Goal: Information Seeking & Learning: Learn about a topic

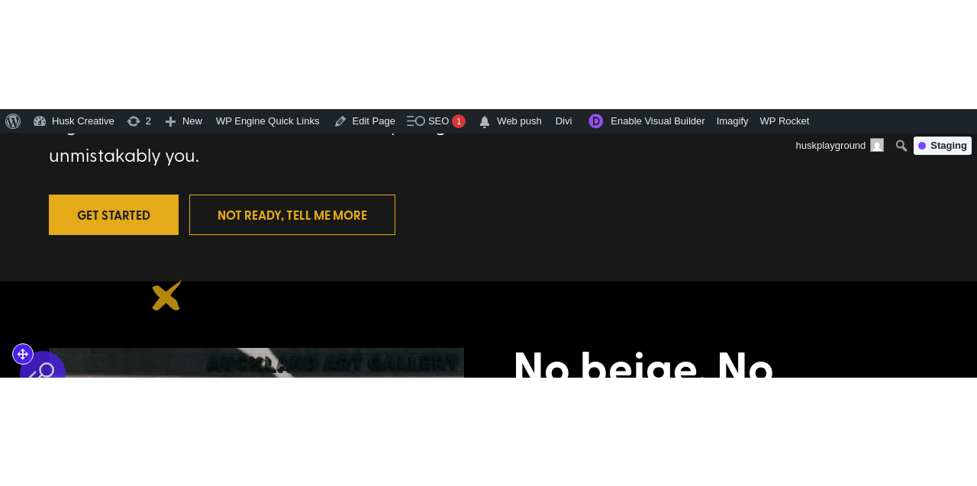
scroll to position [509, 0]
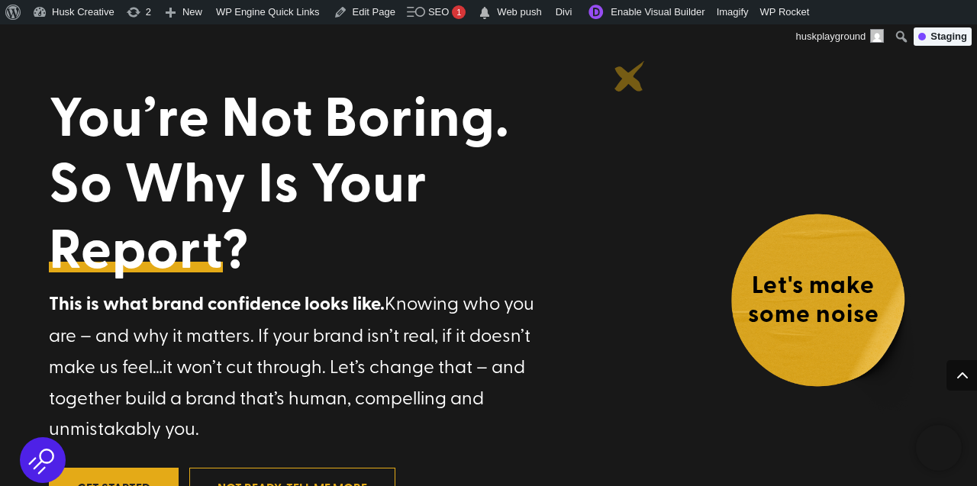
scroll to position [0, 0]
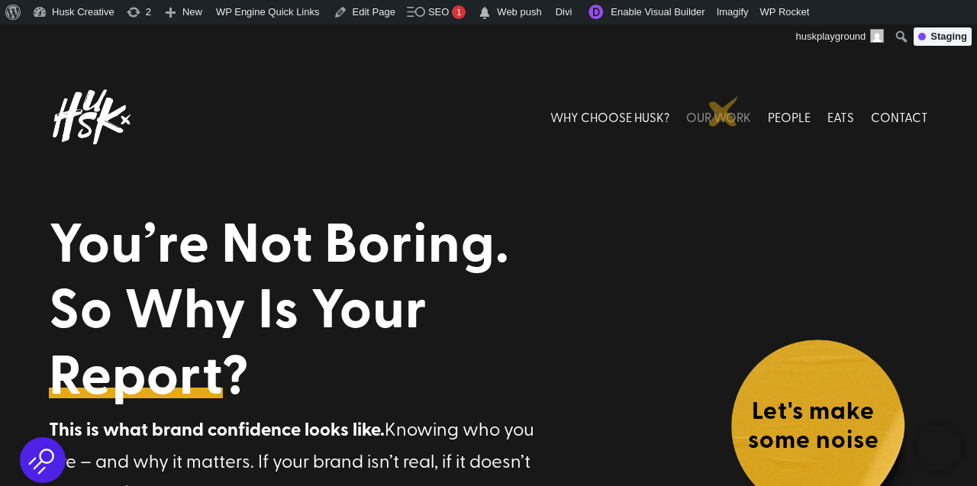
click at [725, 111] on link "OUR WORK" at bounding box center [718, 117] width 65 height 68
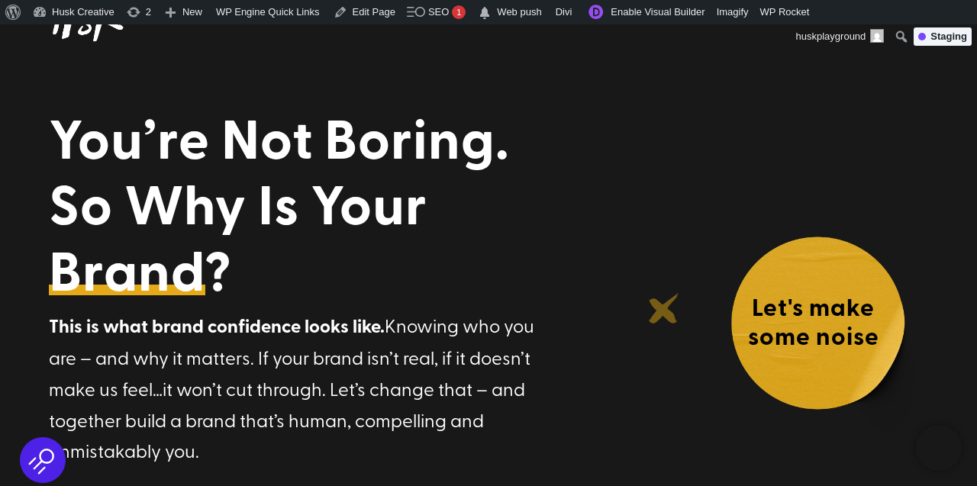
scroll to position [105, 0]
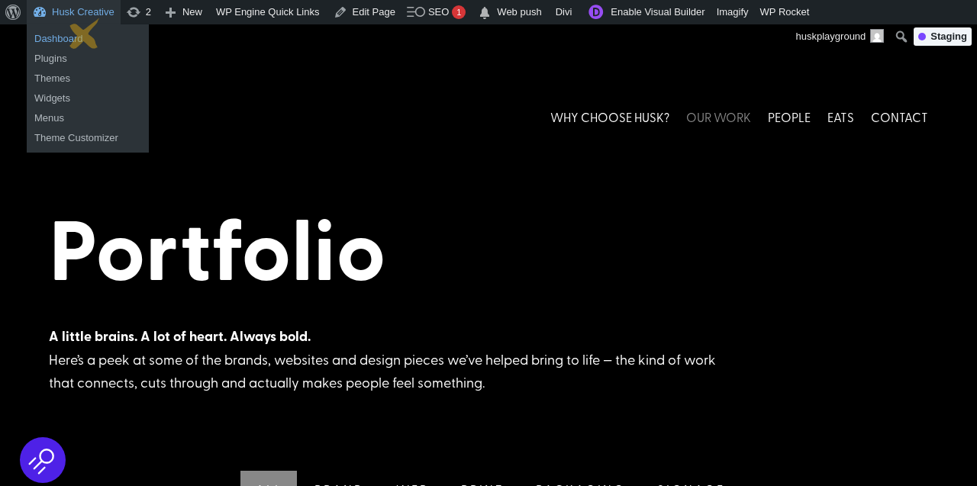
click at [85, 34] on link "Dashboard" at bounding box center [88, 39] width 122 height 20
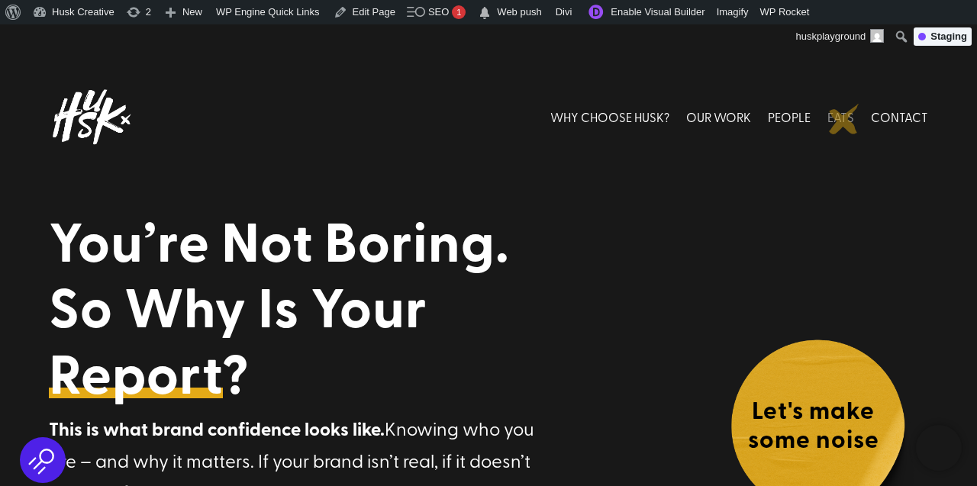
click at [844, 119] on link "EATS" at bounding box center [841, 117] width 27 height 68
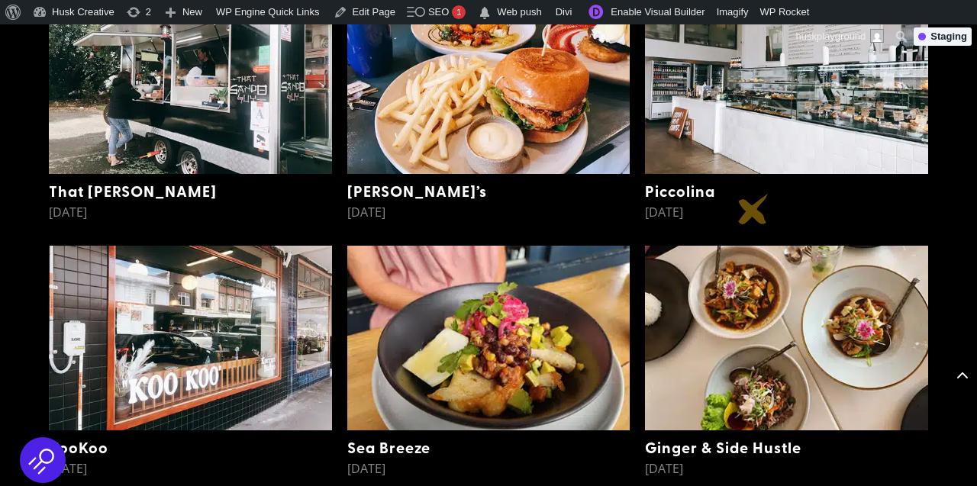
scroll to position [2616, 0]
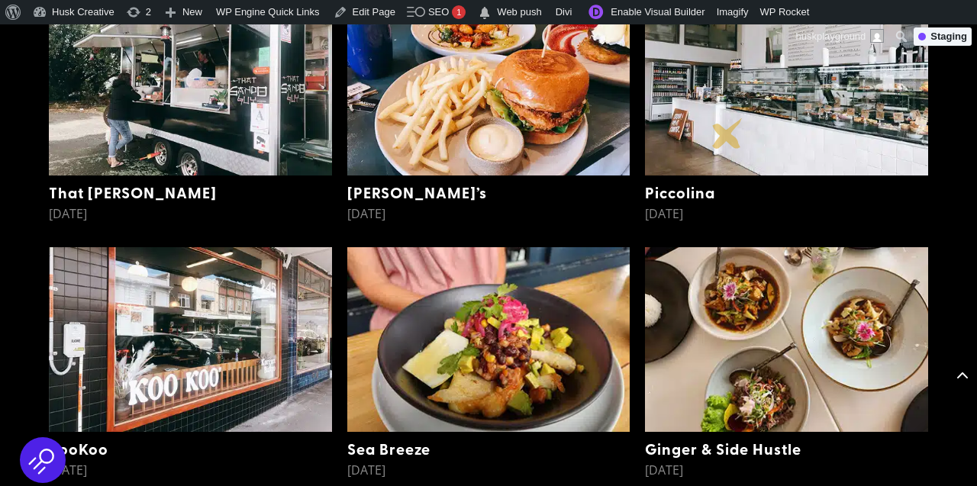
click at [728, 132] on img at bounding box center [786, 84] width 283 height 184
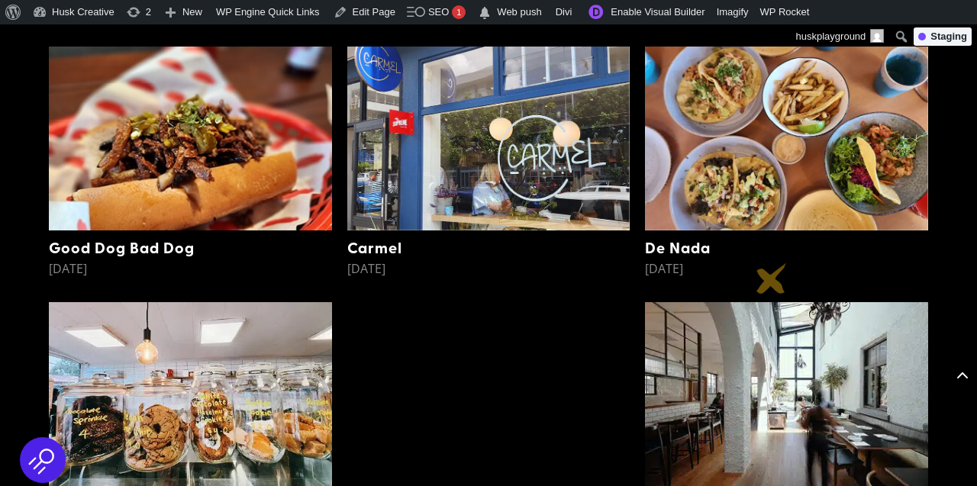
scroll to position [4586, 0]
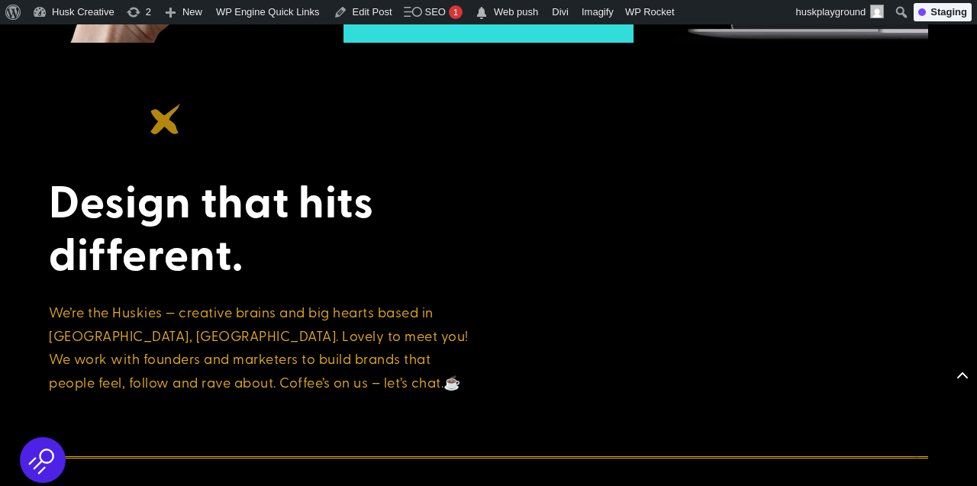
scroll to position [3503, 0]
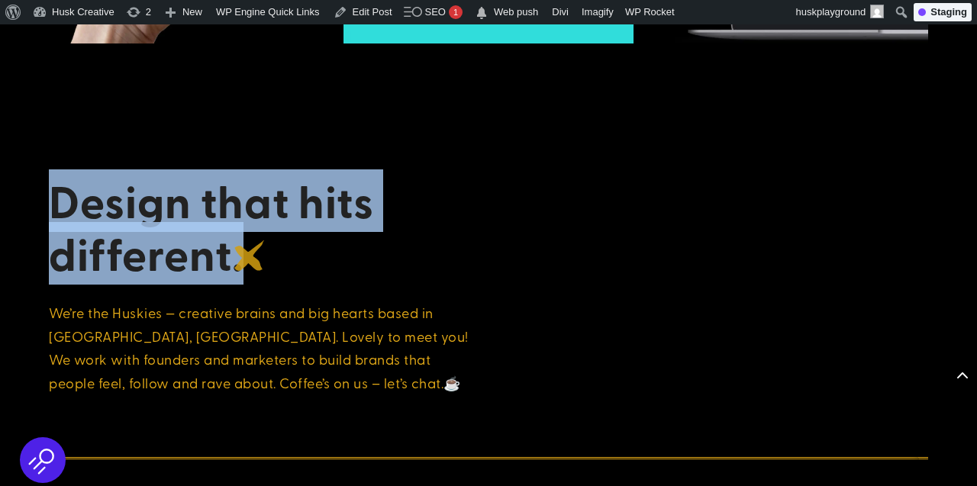
drag, startPoint x: 46, startPoint y: 197, endPoint x: 250, endPoint y: 256, distance: 212.1
click at [250, 256] on div "Design that hits different. We’re the Huskies — creative brains and big hearts …" at bounding box center [488, 425] width 977 height 619
copy h2 "Design that hits different."
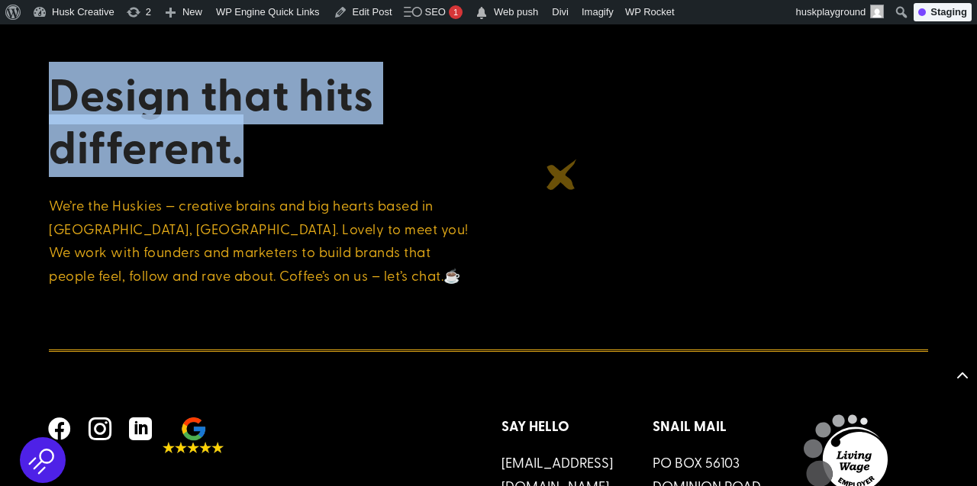
scroll to position [3621, 0]
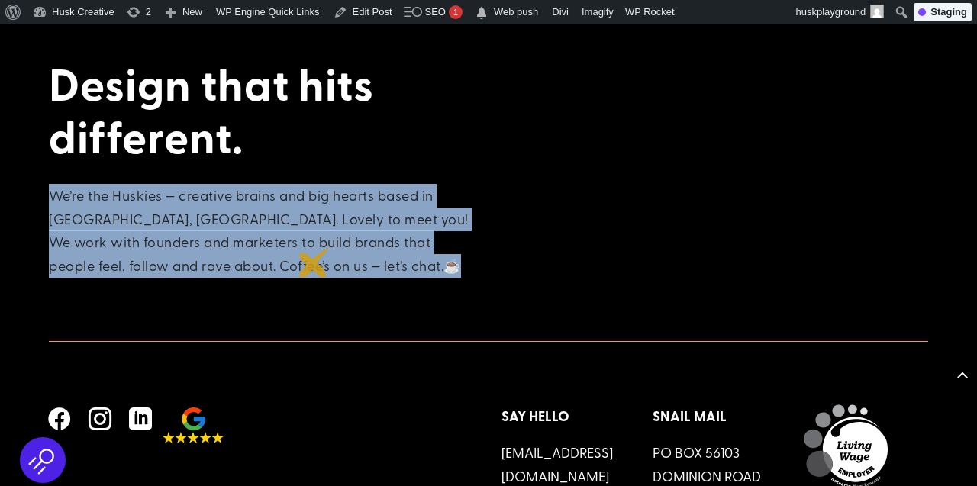
drag, startPoint x: 52, startPoint y: 196, endPoint x: 315, endPoint y: 263, distance: 270.9
click at [315, 263] on p "We’re the Huskies — creative brains and big hearts based in Ponsonby, Auckland.…" at bounding box center [262, 230] width 427 height 93
copy p "We’re the Huskies — creative brains and big hearts based in Ponsonby, Auckland.…"
click at [357, 262] on p "We’re the Huskies — creative brains and big hearts based in Ponsonby, Auckland.…" at bounding box center [262, 230] width 427 height 93
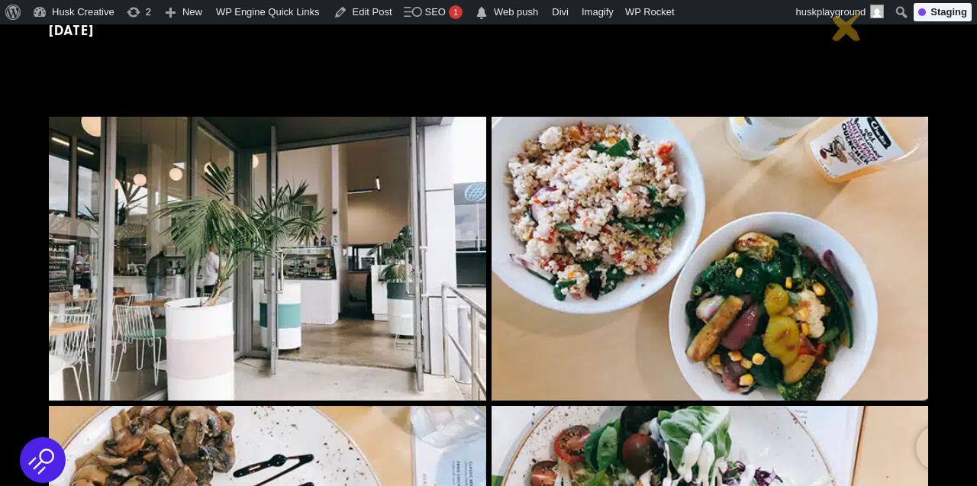
scroll to position [0, 0]
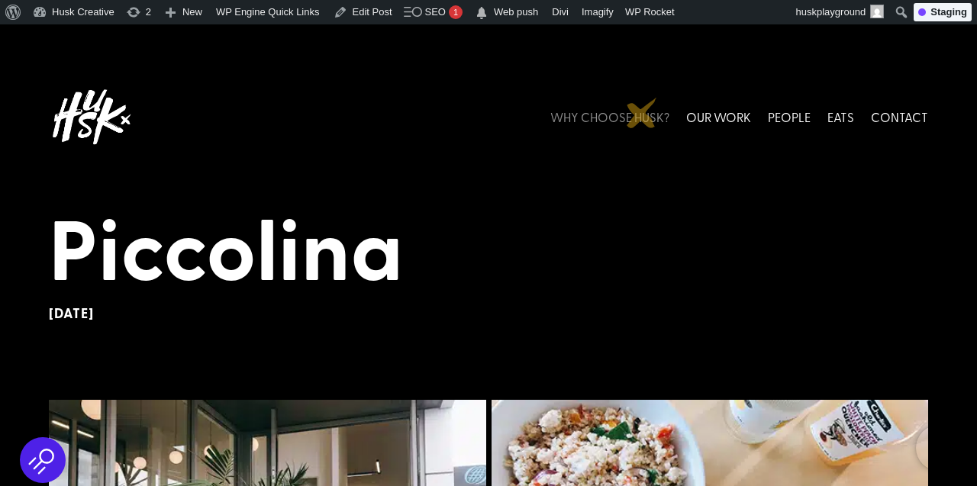
click at [642, 113] on link "WHY CHOOSE HUSK?" at bounding box center [609, 117] width 119 height 68
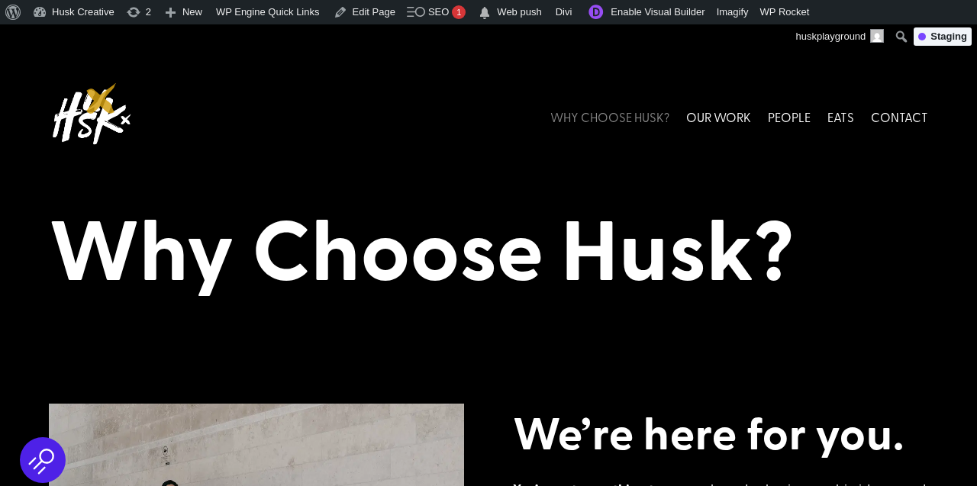
click at [102, 98] on img at bounding box center [91, 117] width 84 height 68
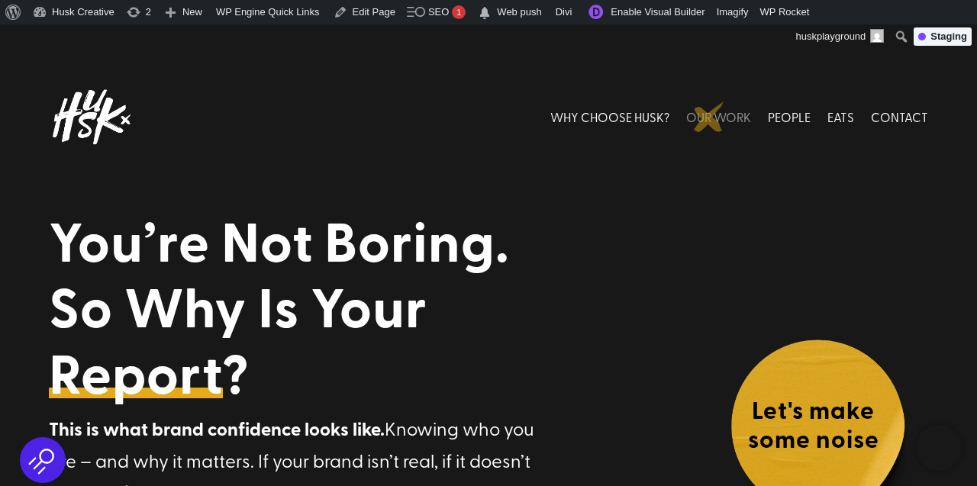
click at [709, 117] on link "OUR WORK" at bounding box center [718, 117] width 65 height 68
click at [627, 115] on link "WHY CHOOSE HUSK?" at bounding box center [609, 117] width 119 height 68
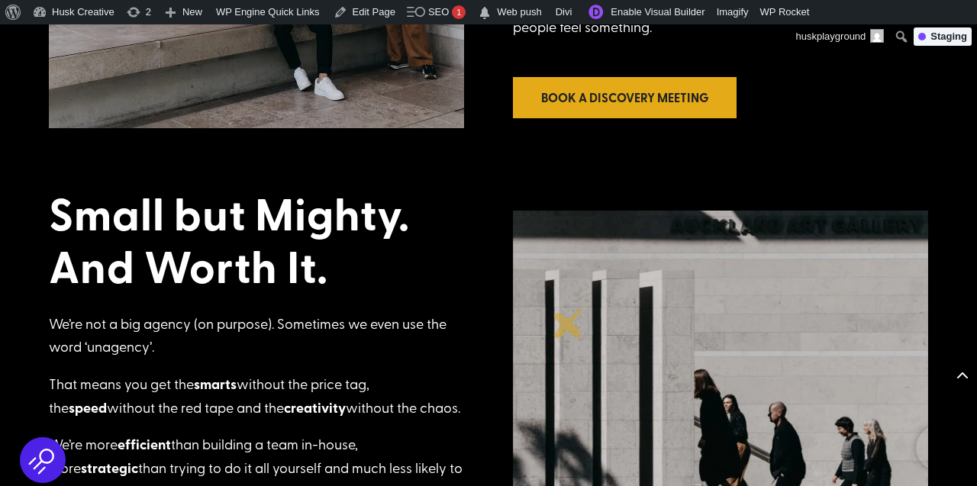
scroll to position [792, 0]
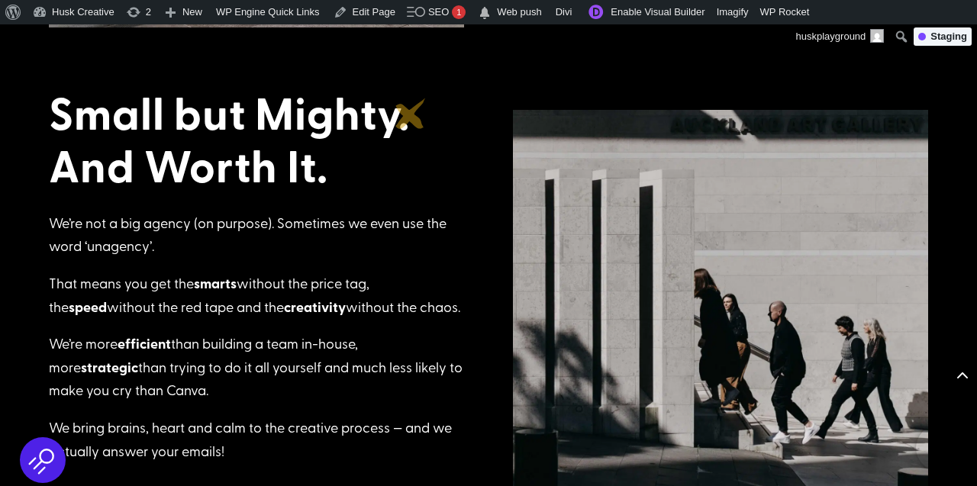
click at [411, 114] on h2 "Small but Mighty. And Worth It." at bounding box center [256, 143] width 415 height 114
click at [630, 12] on link "Enable Visual Builder" at bounding box center [644, 12] width 131 height 24
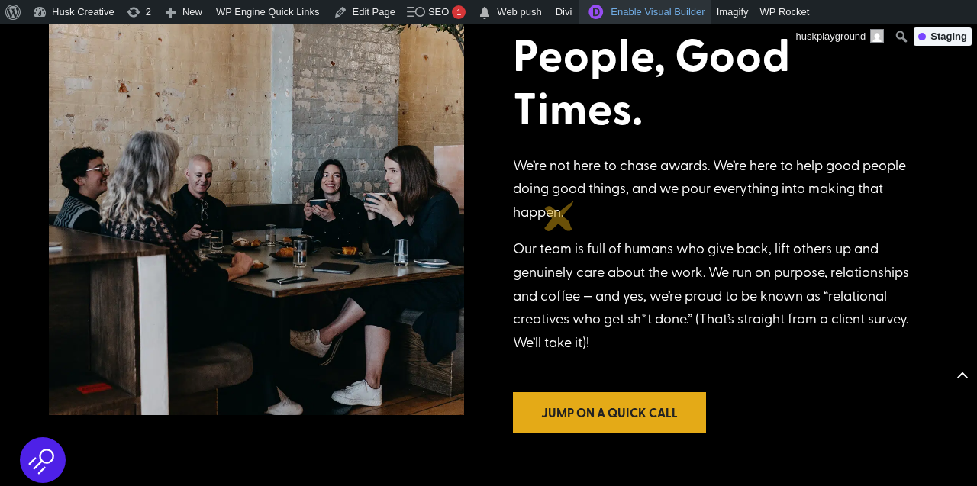
scroll to position [1353, 0]
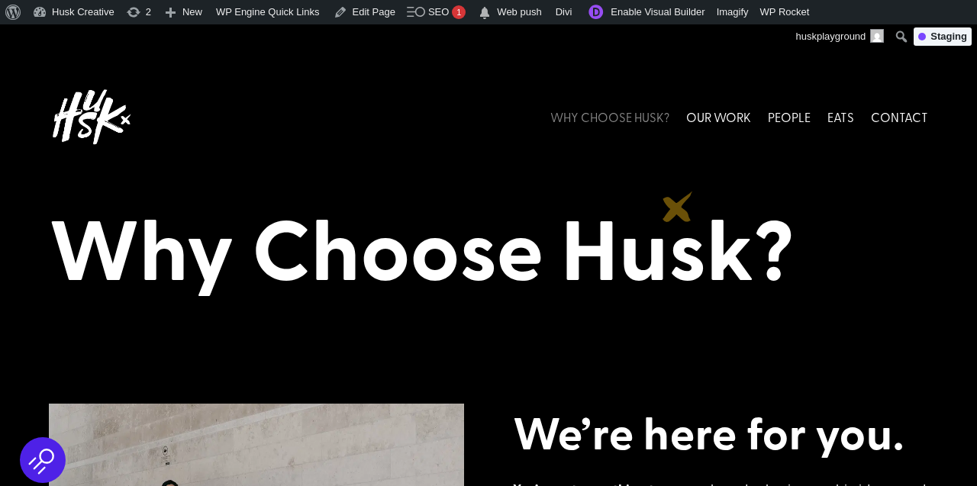
scroll to position [11, 0]
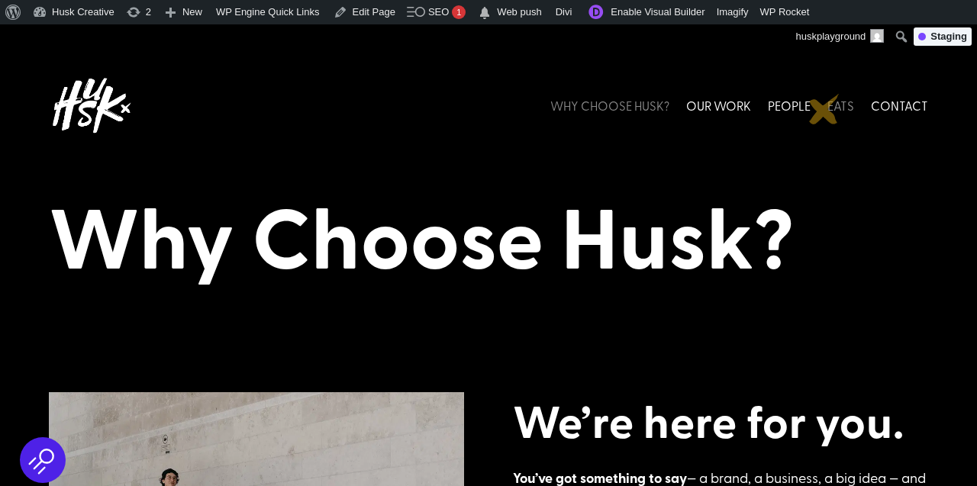
click at [835, 100] on link "EATS" at bounding box center [841, 106] width 27 height 68
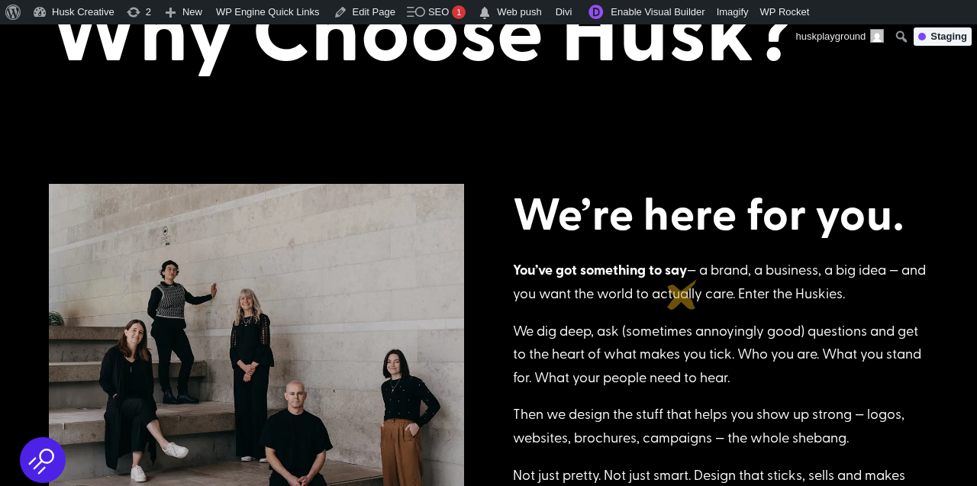
scroll to position [211, 0]
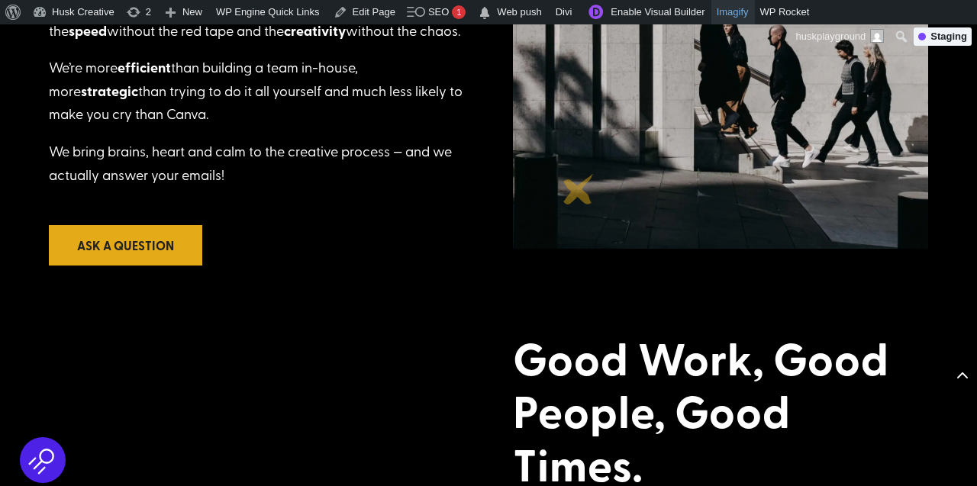
scroll to position [1062, 0]
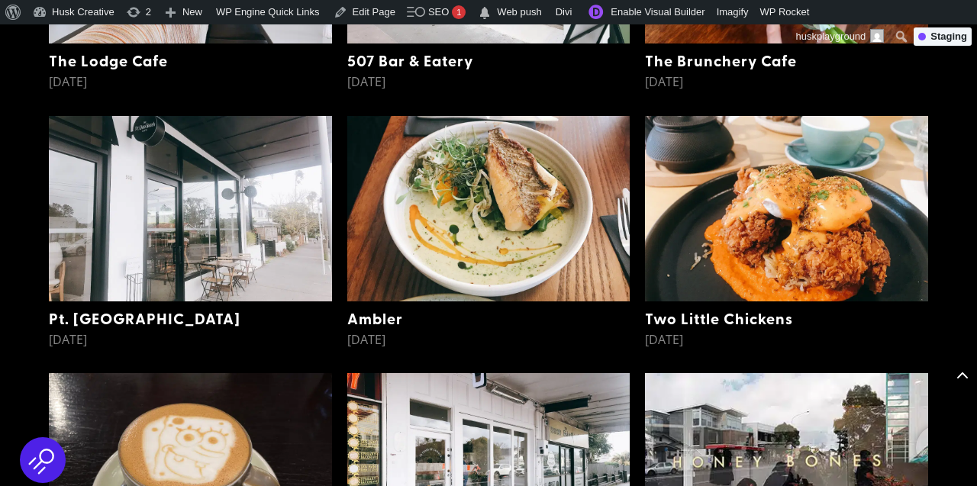
scroll to position [970, 0]
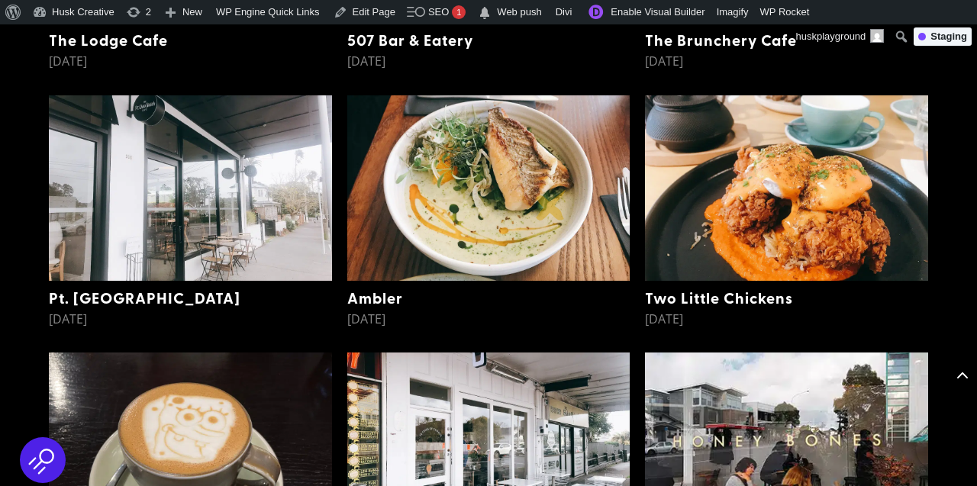
click at [551, 205] on img at bounding box center [488, 188] width 283 height 186
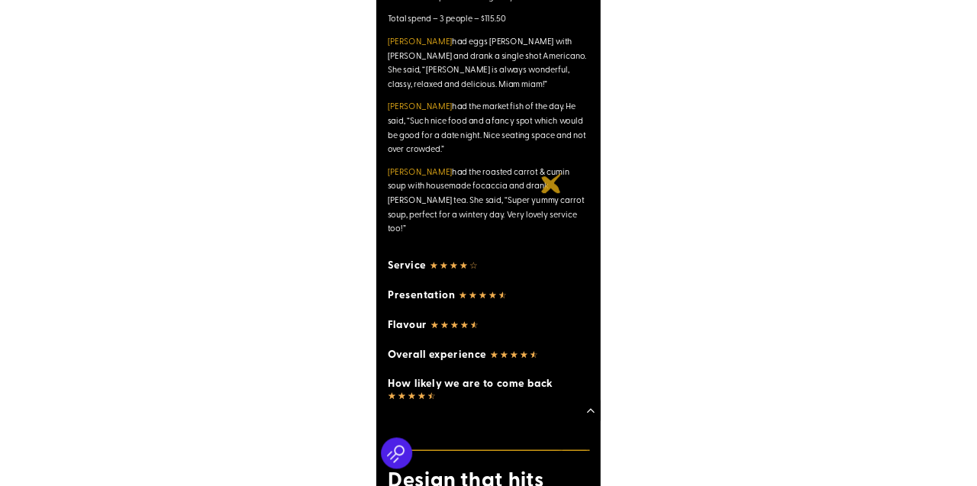
scroll to position [3074, 0]
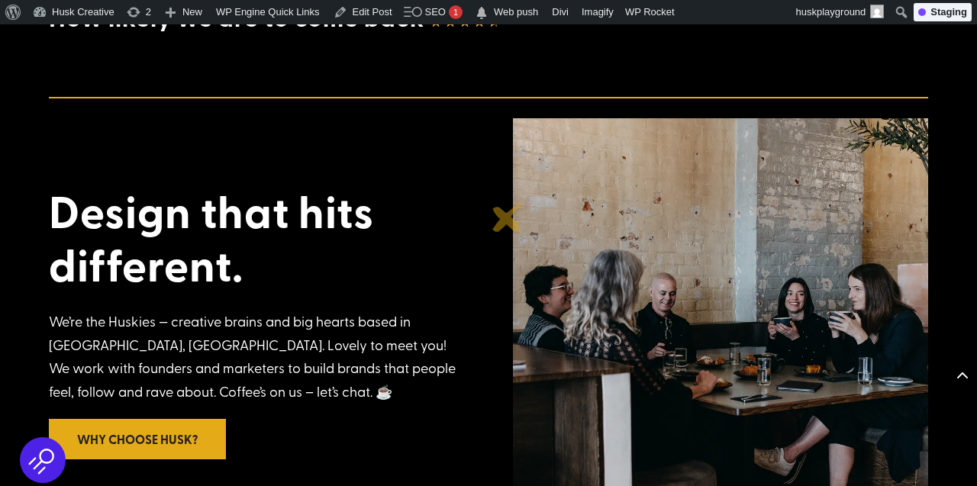
scroll to position [2580, 0]
